Goal: Task Accomplishment & Management: Manage account settings

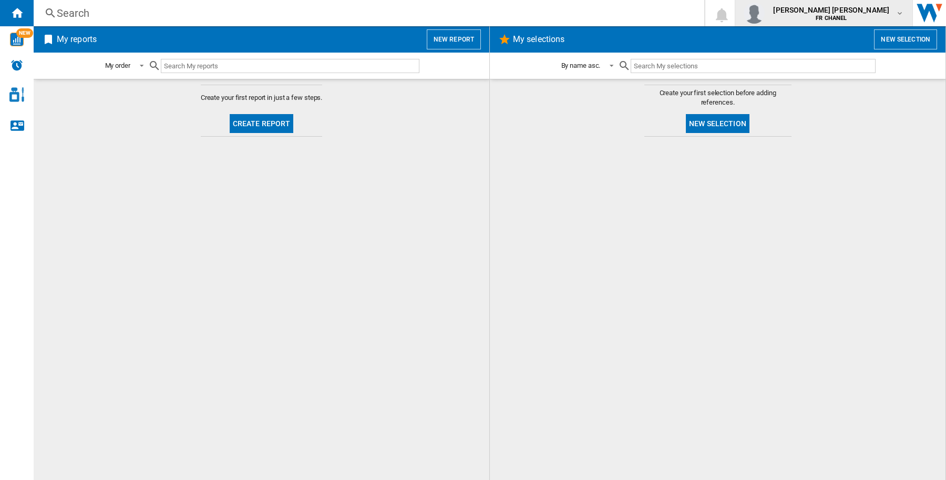
click at [876, 6] on span "[PERSON_NAME] [PERSON_NAME]" at bounding box center [831, 10] width 116 height 11
click at [873, 92] on button "Logout" at bounding box center [854, 91] width 101 height 21
